Goal: Check status: Check status

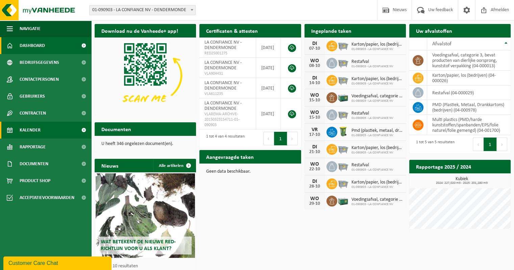
click at [43, 126] on link "Kalender" at bounding box center [45, 130] width 91 height 17
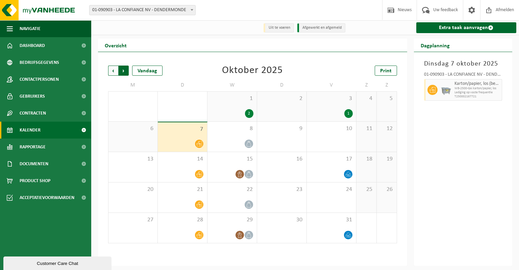
click at [112, 70] on span "Vorige" at bounding box center [113, 71] width 10 height 10
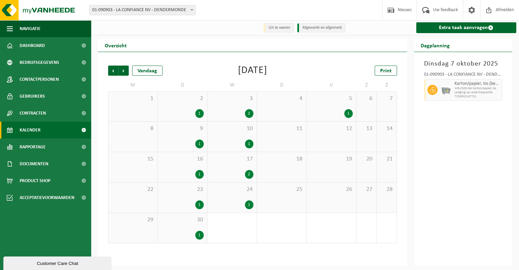
click at [184, 115] on div "1" at bounding box center [182, 113] width 43 height 9
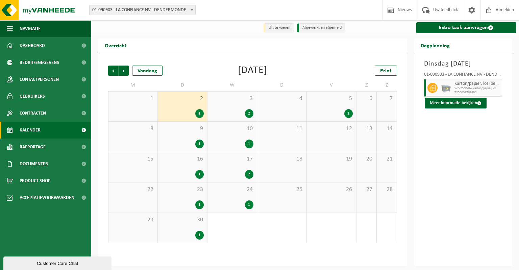
click at [186, 135] on div "9 1" at bounding box center [182, 137] width 49 height 30
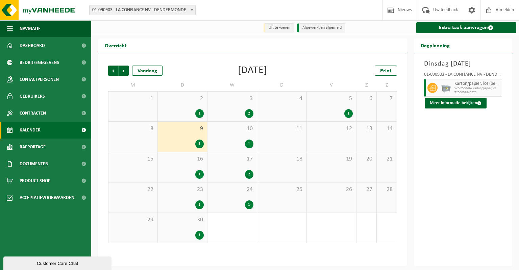
click at [183, 159] on span "16" at bounding box center [182, 158] width 43 height 7
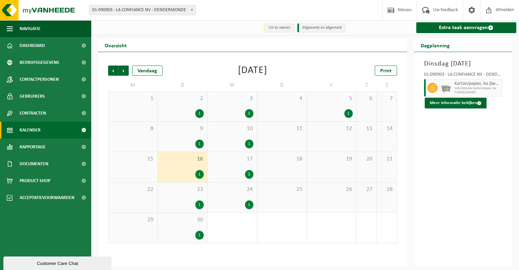
click at [182, 197] on div "23 1" at bounding box center [182, 198] width 49 height 30
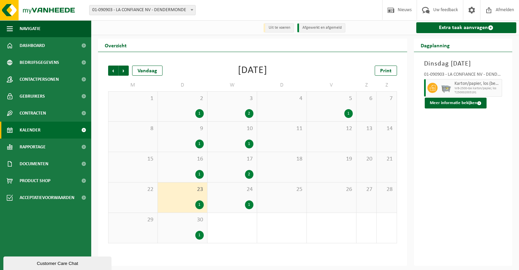
click at [184, 229] on div "30 1" at bounding box center [182, 228] width 49 height 30
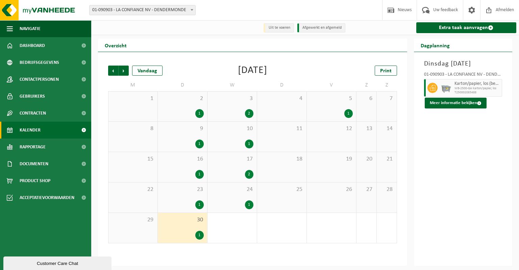
click at [234, 107] on div "3 2" at bounding box center [232, 107] width 49 height 30
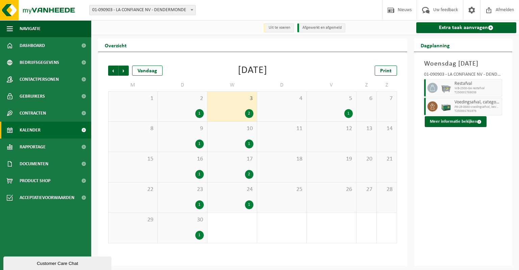
click at [232, 164] on div "17 2" at bounding box center [232, 167] width 49 height 30
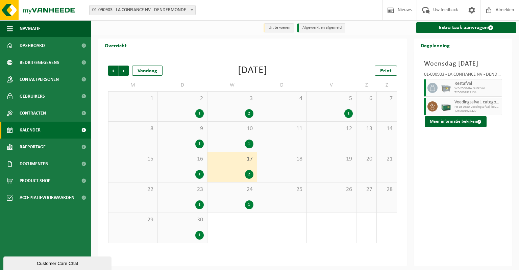
click at [234, 138] on div "10 1" at bounding box center [232, 137] width 49 height 30
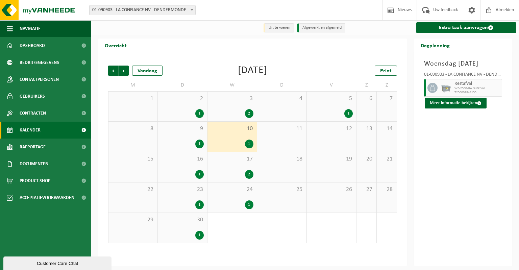
click at [240, 189] on span "24" at bounding box center [232, 189] width 43 height 7
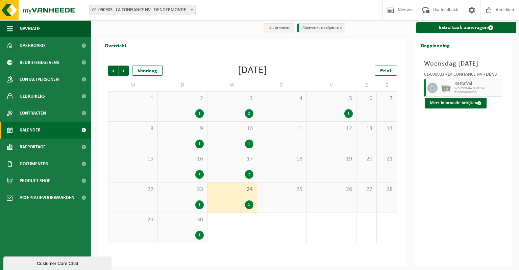
click at [345, 107] on div "5 1" at bounding box center [331, 107] width 49 height 30
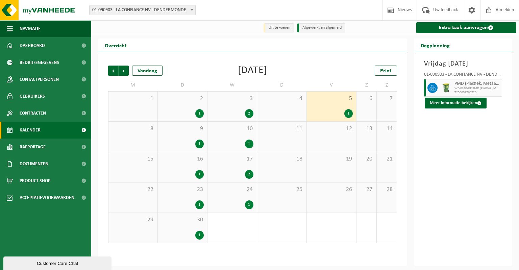
click at [336, 168] on div "19" at bounding box center [331, 167] width 49 height 30
